Goal: Obtain resource: Download file/media

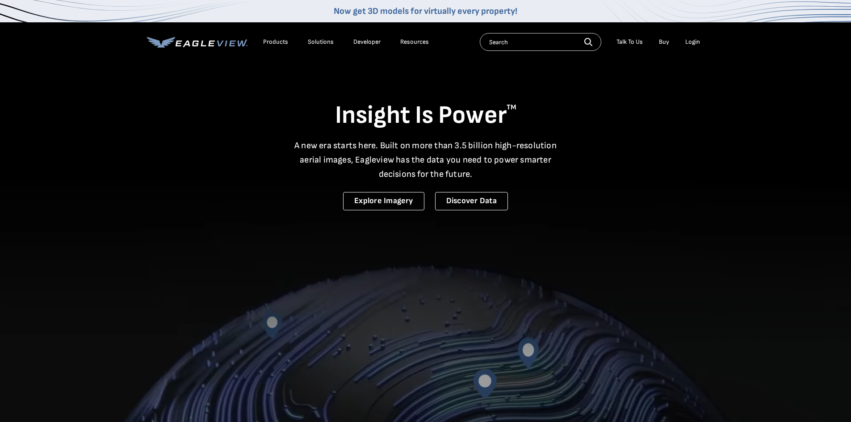
click at [504, 39] on input "text" at bounding box center [540, 42] width 121 height 18
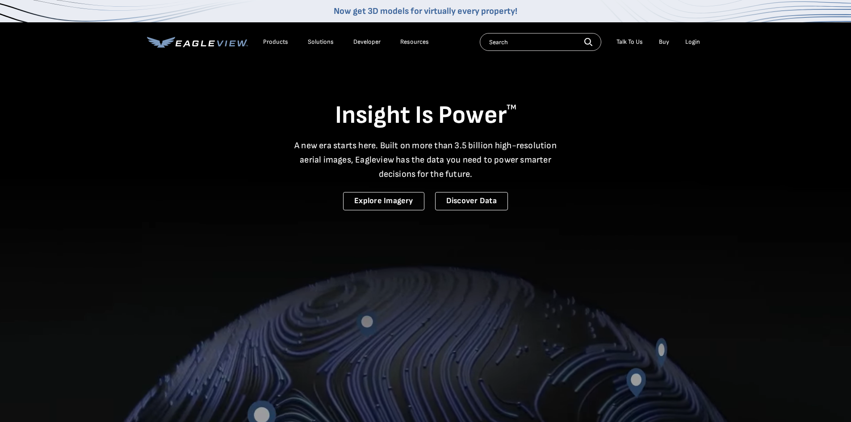
click at [699, 43] on div "Login" at bounding box center [692, 42] width 15 height 8
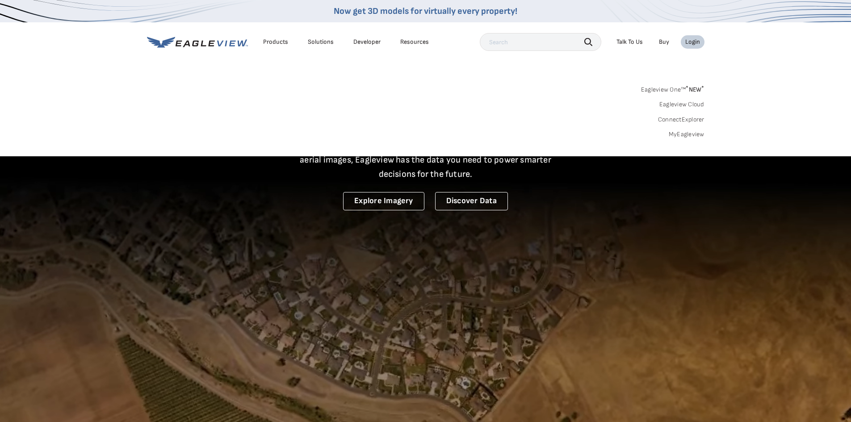
click at [697, 134] on link "MyEagleview" at bounding box center [687, 134] width 36 height 8
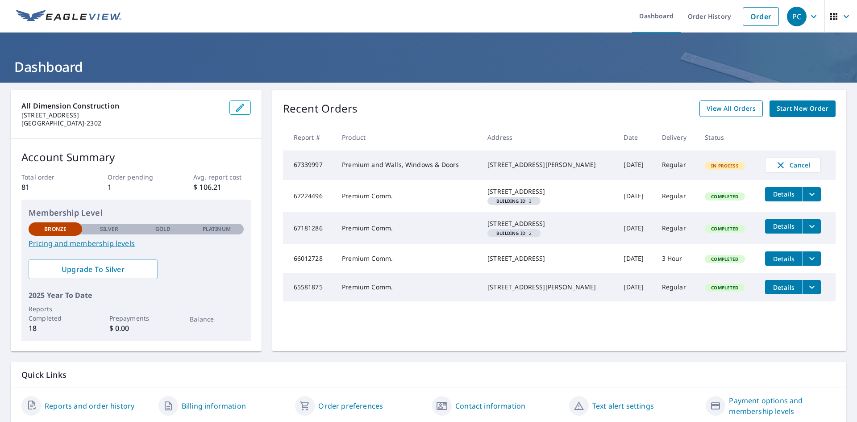
click at [714, 108] on span "View All Orders" at bounding box center [731, 108] width 49 height 11
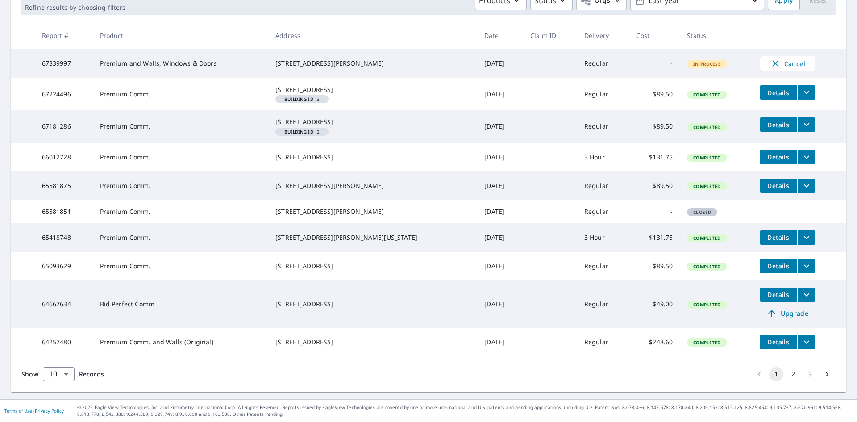
scroll to position [197, 0]
click at [787, 371] on button "2" at bounding box center [793, 374] width 14 height 14
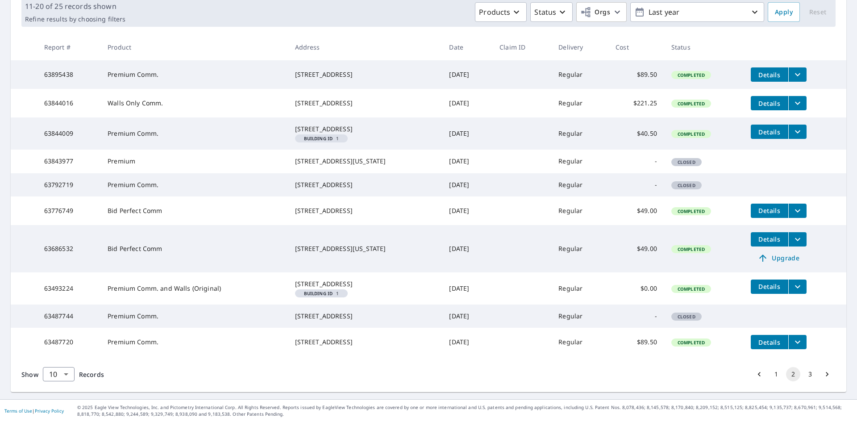
scroll to position [197, 0]
click at [807, 373] on button "3" at bounding box center [810, 374] width 14 height 14
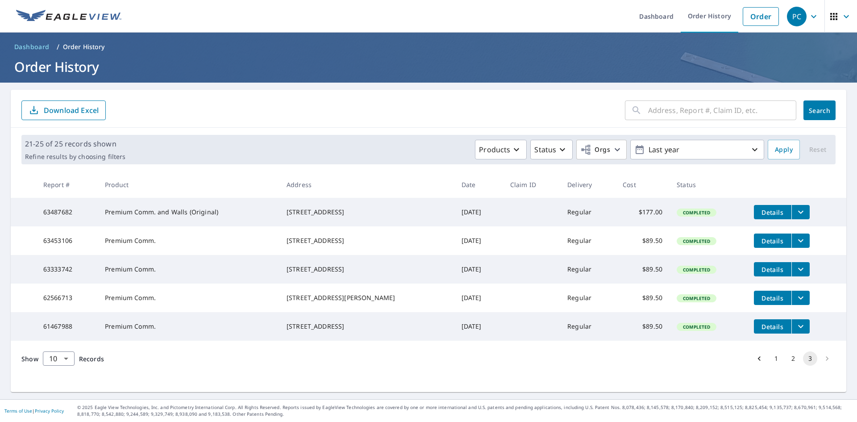
scroll to position [2, 0]
click at [823, 366] on li "pagination navigation" at bounding box center [827, 358] width 17 height 14
click at [685, 111] on input "text" at bounding box center [722, 110] width 148 height 25
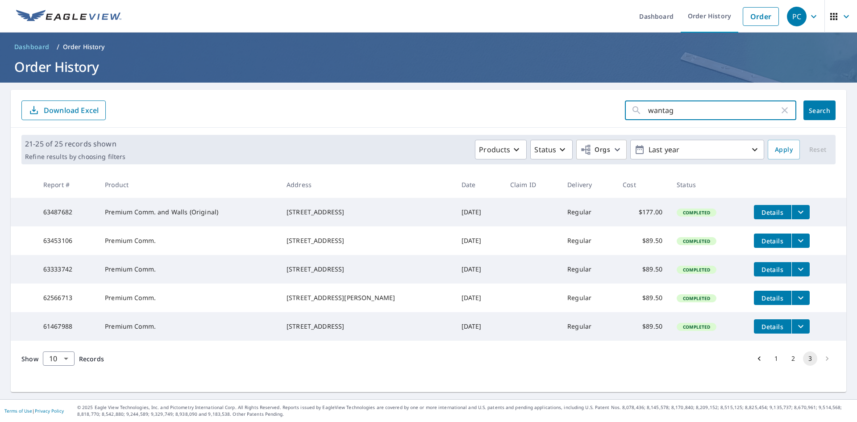
type input "wantage"
click button "Search" at bounding box center [820, 110] width 32 height 20
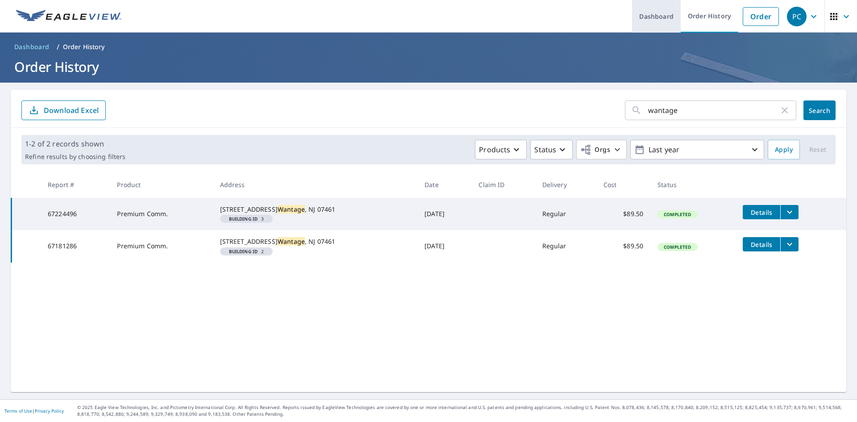
click at [665, 17] on link "Dashboard" at bounding box center [656, 16] width 49 height 33
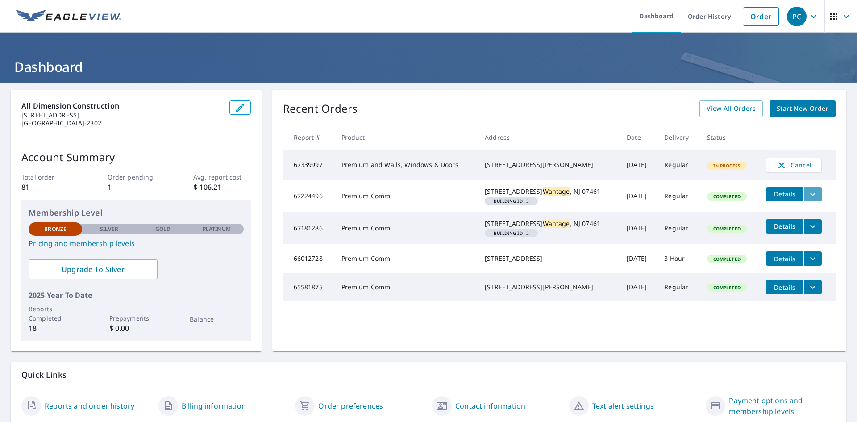
click at [808, 195] on icon "filesDropdownBtn-67224496" at bounding box center [813, 194] width 11 height 11
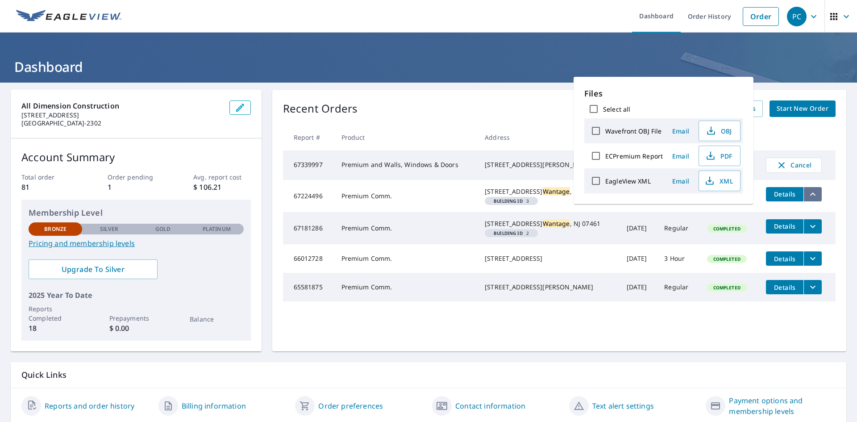
click at [808, 195] on icon "filesDropdownBtn-67224496" at bounding box center [813, 194] width 11 height 11
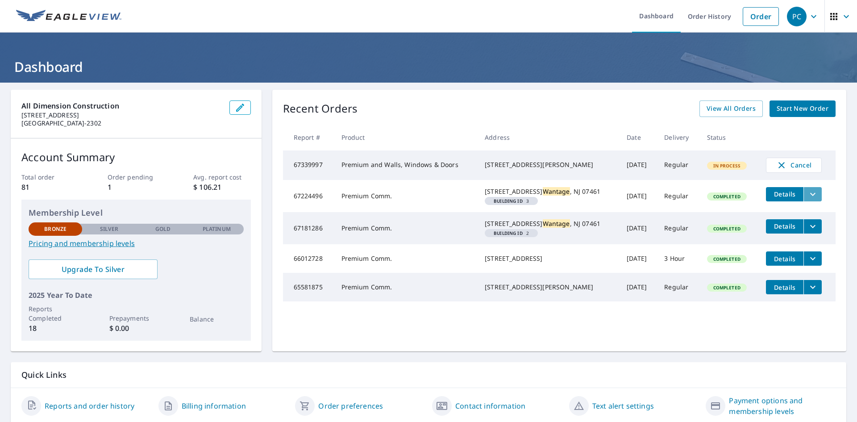
click at [808, 199] on icon "filesDropdownBtn-67224496" at bounding box center [813, 194] width 11 height 11
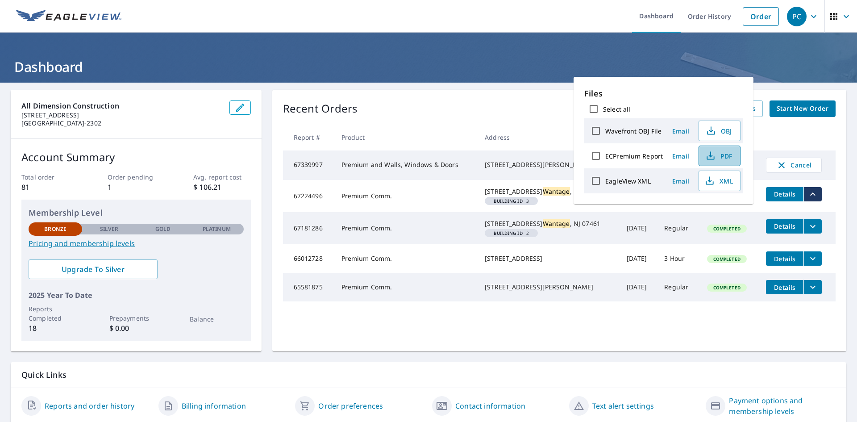
click at [725, 155] on span "PDF" at bounding box center [719, 156] width 29 height 11
click at [787, 140] on th at bounding box center [797, 137] width 77 height 26
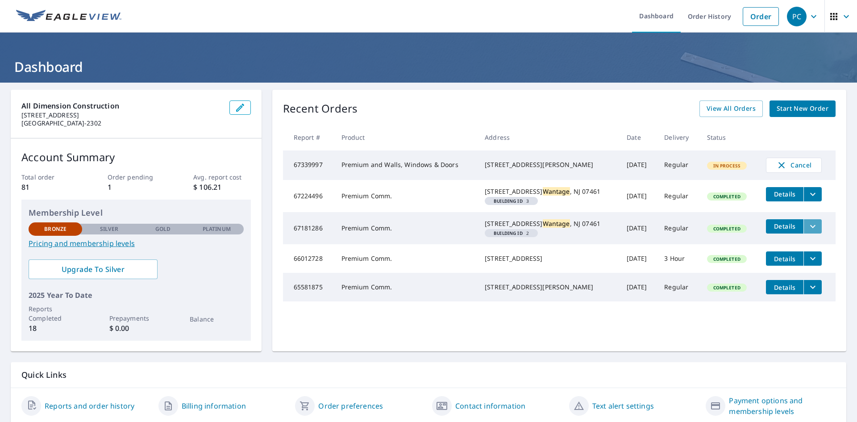
click at [808, 232] on icon "filesDropdownBtn-67181286" at bounding box center [813, 226] width 11 height 11
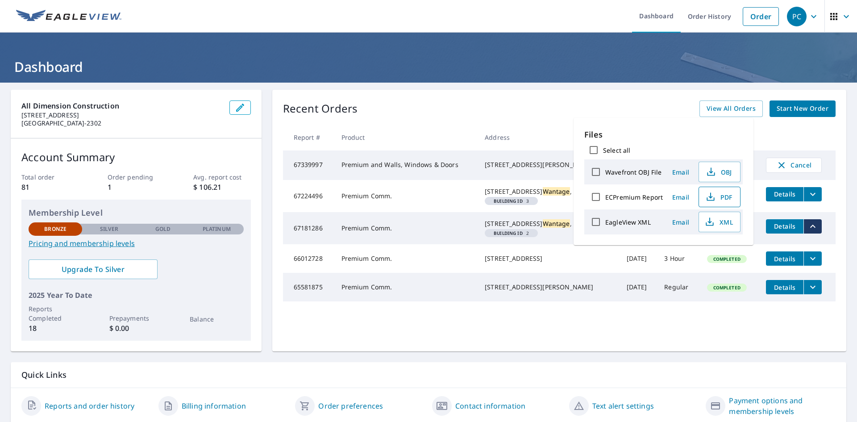
click at [724, 199] on span "PDF" at bounding box center [719, 197] width 29 height 11
